Goal: Task Accomplishment & Management: Manage account settings

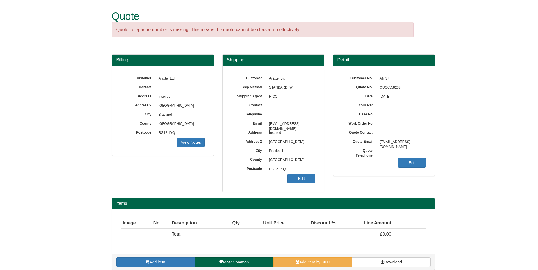
click at [312, 184] on div "Customer Anixter Ltd Ship Method STANDARD_W Shipping Agent RICO Contact Telepho…" at bounding box center [274, 129] width 102 height 126
click at [307, 181] on link "Edit" at bounding box center [301, 179] width 28 height 10
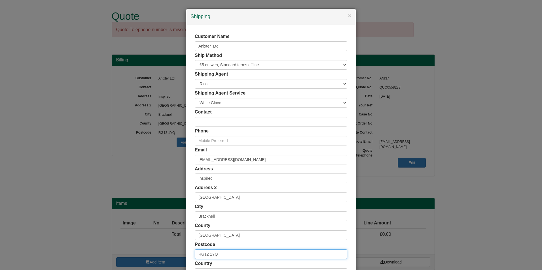
drag, startPoint x: 223, startPoint y: 257, endPoint x: 146, endPoint y: 249, distance: 78.1
click at [146, 249] on div "× Shipping Customer Name Anixter Ltd Ship Method Free of Charge £5 Flat Rate £7…" at bounding box center [271, 135] width 542 height 270
type input "G51 3HD"
click at [210, 267] on div "G51 [STREET_ADDRESS][PERSON_NAME] Addresses" at bounding box center [269, 264] width 152 height 9
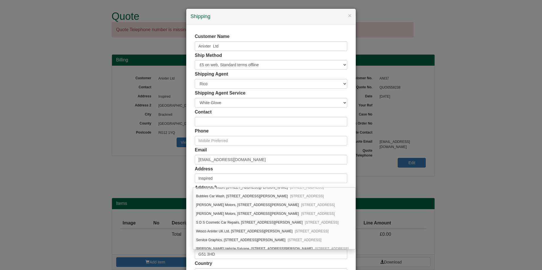
scroll to position [26, 0]
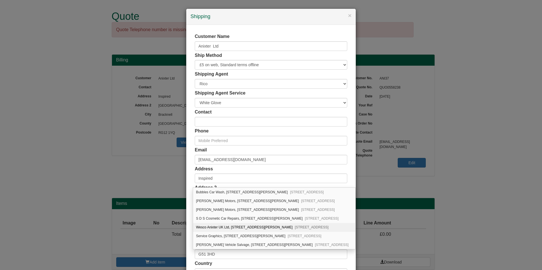
click at [295, 227] on span "Glasgow, G51 3HD" at bounding box center [312, 228] width 34 height 4
type input "Wesco Anixter UK Ltd"
type input "[STREET_ADDRESS][PERSON_NAME]"
type input "[GEOGRAPHIC_DATA]"
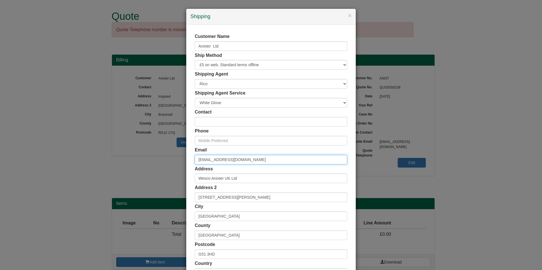
drag, startPoint x: 206, startPoint y: 159, endPoint x: 159, endPoint y: 167, distance: 47.6
click at [159, 167] on div "× Shipping Customer Name Anixter Ltd Ship Method Free of Charge £5 Flat Rate £7…" at bounding box center [271, 135] width 542 height 270
type input "[PERSON_NAME][EMAIL_ADDRESS][PERSON_NAME][DOMAIN_NAME]"
type input "01773477367"
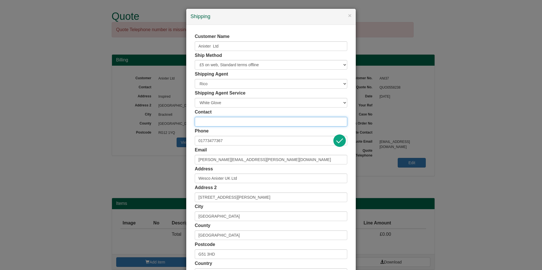
click at [234, 126] on input "text" at bounding box center [271, 122] width 153 height 10
type input "[PERSON_NAME]"
click at [244, 116] on div "Contact Alex Kinder" at bounding box center [271, 118] width 153 height 18
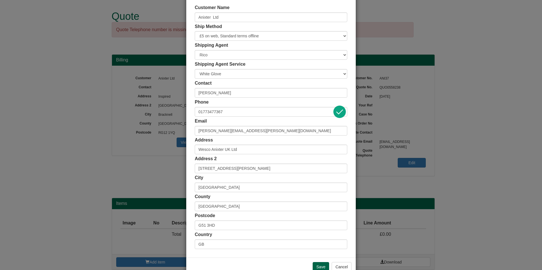
scroll to position [44, 0]
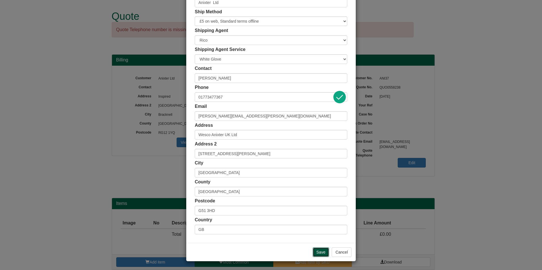
click at [316, 250] on input "Save" at bounding box center [321, 253] width 16 height 10
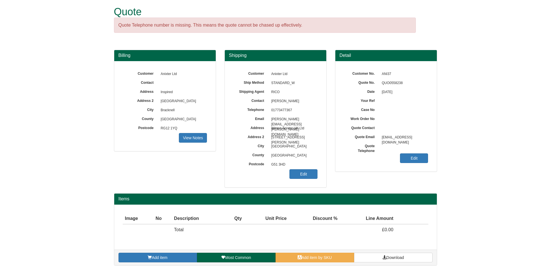
scroll to position [6, 0]
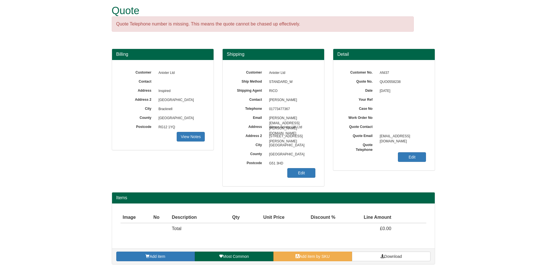
click at [324, 247] on div "Image Type No Description Qty Unit Price Discount % Line Amount Total £0.00" at bounding box center [273, 226] width 323 height 45
click at [289, 257] on link "Add item by SKU" at bounding box center [312, 257] width 79 height 10
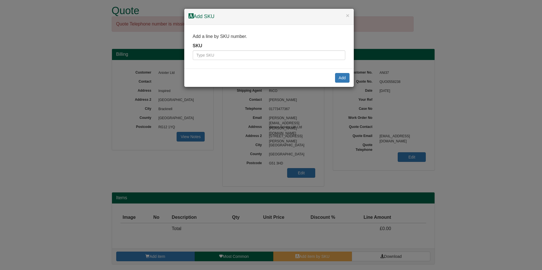
click at [232, 49] on div "SKU" at bounding box center [269, 52] width 153 height 18
click at [233, 51] on input "text" at bounding box center [269, 55] width 153 height 10
type input "3173"
click at [333, 77] on div "Add" at bounding box center [269, 78] width 170 height 18
click at [337, 77] on button "Add" at bounding box center [342, 78] width 14 height 10
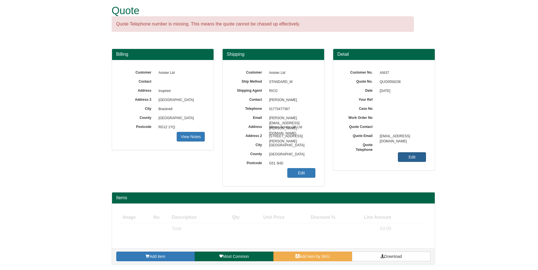
click at [421, 156] on link "Edit" at bounding box center [412, 158] width 28 height 10
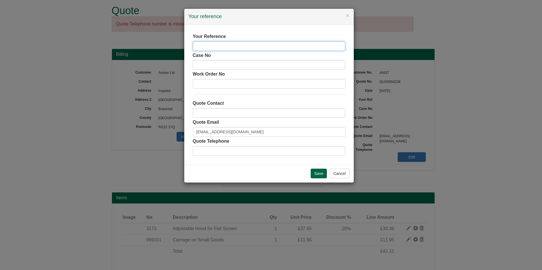
click at [244, 46] on input "text" at bounding box center [269, 46] width 153 height 10
type input "Screen Hoods"
click at [221, 115] on input "text" at bounding box center [269, 113] width 153 height 10
type input "[PERSON_NAME]"
type input "01773477367"
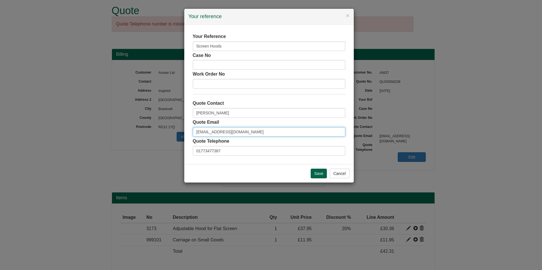
drag, startPoint x: 246, startPoint y: 134, endPoint x: 117, endPoint y: 136, distance: 129.9
click at [117, 136] on div "× Your reference Your Reference Screen Hoods Case No Work Order No Quote Contac…" at bounding box center [271, 135] width 542 height 270
type input "[PERSON_NAME][EMAIL_ADDRESS][PERSON_NAME][DOMAIN_NAME]"
click at [313, 175] on input "Save" at bounding box center [319, 174] width 16 height 10
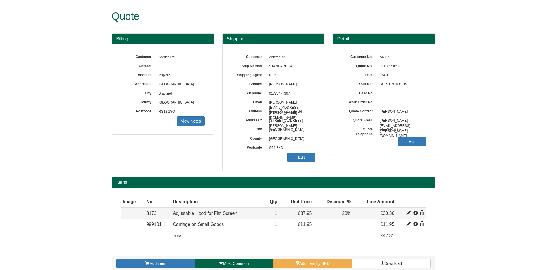
click at [416, 213] on span at bounding box center [415, 213] width 5 height 5
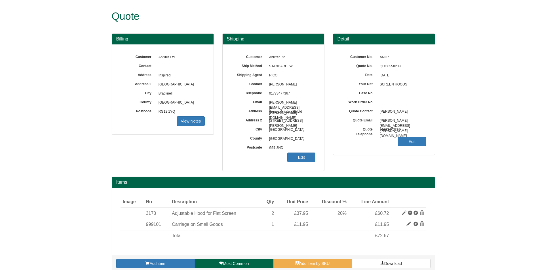
click at [416, 213] on span at bounding box center [415, 213] width 5 height 5
click at [401, 262] on span "Download" at bounding box center [393, 264] width 18 height 5
